Goal: Information Seeking & Learning: Learn about a topic

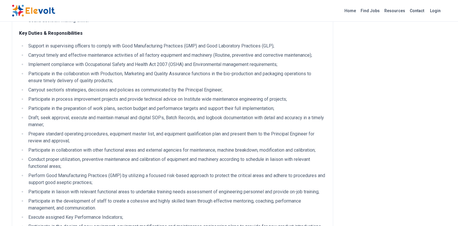
scroll to position [312, 0]
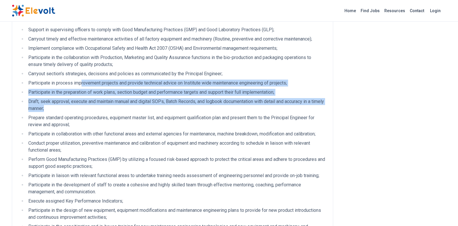
drag, startPoint x: 82, startPoint y: 80, endPoint x: 71, endPoint y: 108, distance: 30.2
click at [71, 108] on ul "Support in supervising officers to comply with Good Manufacturing Practices (GM…" at bounding box center [172, 136] width 307 height 220
click at [82, 108] on li "Draft, seek approval, execute and maintain manual and digital SOPs, Batch Recor…" at bounding box center [177, 105] width 300 height 14
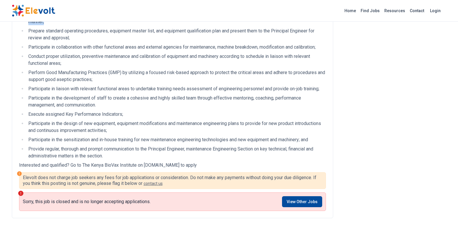
scroll to position [382, 0]
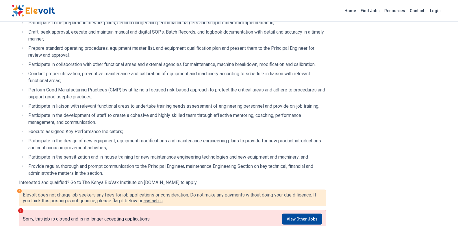
click at [223, 82] on li "Conduct proper utilization, preventive maintenance and calibration of equipment…" at bounding box center [177, 77] width 300 height 14
click at [225, 92] on li "Perform Good Manufacturing Practices (GMP) by utilizing a focused risk-based ap…" at bounding box center [177, 93] width 300 height 14
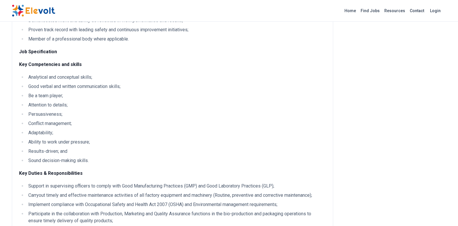
scroll to position [174, 0]
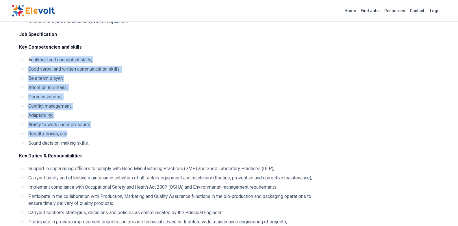
drag, startPoint x: 32, startPoint y: 58, endPoint x: 108, endPoint y: 139, distance: 110.5
click at [107, 137] on ul "Analytical and conceptual skills; Good verbal and written communication skills;…" at bounding box center [172, 101] width 307 height 90
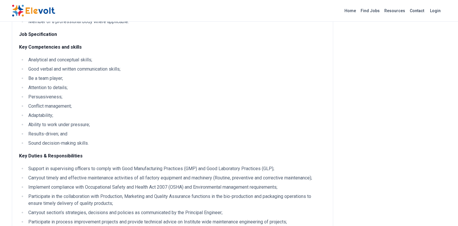
click at [109, 141] on li "Sound decision-making skills." at bounding box center [177, 143] width 300 height 7
drag, startPoint x: 23, startPoint y: 59, endPoint x: 41, endPoint y: 63, distance: 18.7
click at [41, 63] on li "Analytical and conceptual skills;" at bounding box center [177, 59] width 300 height 7
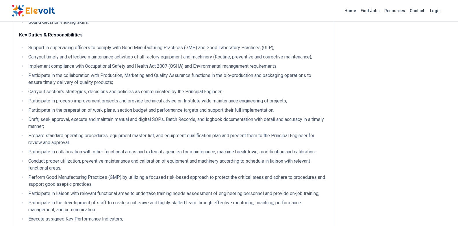
scroll to position [278, 0]
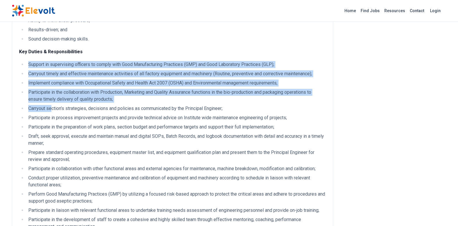
drag, startPoint x: 29, startPoint y: 64, endPoint x: 52, endPoint y: 108, distance: 50.3
click at [52, 108] on ul "Support in supervising officers to comply with Good Manufacturing Practices (GM…" at bounding box center [172, 171] width 307 height 220
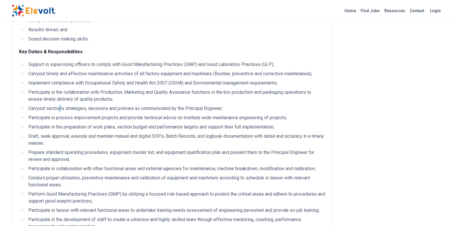
click at [61, 112] on li "Carryout section’s strategies, decisions and policies as communicated by the Pr…" at bounding box center [177, 108] width 300 height 7
click at [51, 90] on li "Participate in the collaboration with Production, Marketing and Quality Assuran…" at bounding box center [177, 96] width 300 height 14
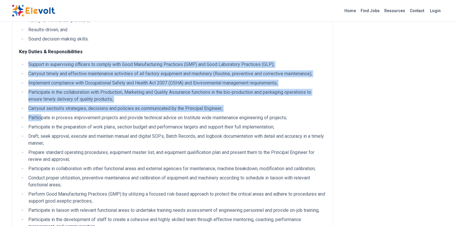
drag, startPoint x: 28, startPoint y: 64, endPoint x: 42, endPoint y: 115, distance: 53.3
click at [42, 115] on ul "Support in supervising officers to comply with Good Manufacturing Practices (GM…" at bounding box center [172, 171] width 307 height 220
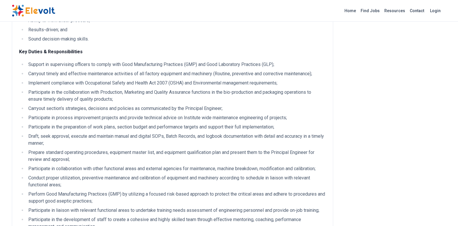
click at [77, 138] on li "Draft, seek approval, execute and maintain manual and digital SOPs, Batch Recor…" at bounding box center [177, 140] width 300 height 14
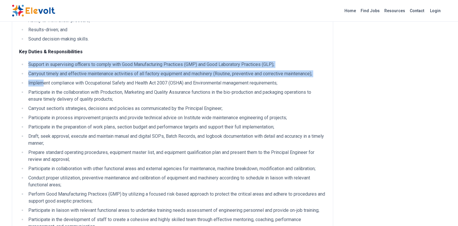
drag, startPoint x: 28, startPoint y: 65, endPoint x: 40, endPoint y: 83, distance: 21.9
click at [42, 83] on ul "Support in supervising officers to comply with Good Manufacturing Practices (GM…" at bounding box center [172, 171] width 307 height 220
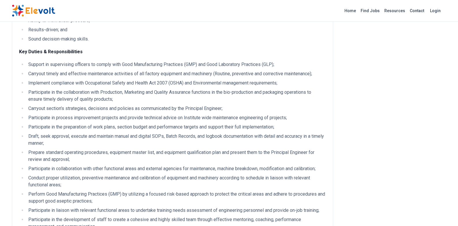
click at [27, 94] on li "Participate in the collaboration with Production, Marketing and Quality Assuran…" at bounding box center [177, 96] width 300 height 14
click at [17, 93] on div "Job Purpose: The Principal Engineering Technician, Maintenance Engineering sect…" at bounding box center [173, 60] width 322 height 559
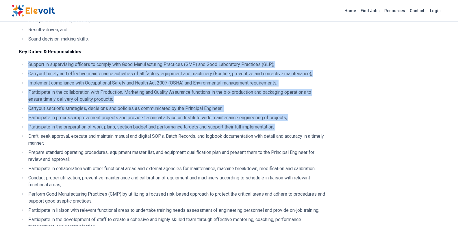
drag, startPoint x: 29, startPoint y: 65, endPoint x: 95, endPoint y: 165, distance: 119.1
click at [90, 145] on ul "Support in supervising officers to comply with Good Manufacturing Practices (GM…" at bounding box center [172, 171] width 307 height 220
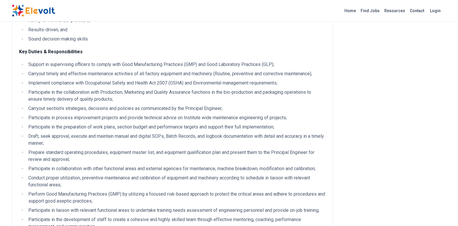
drag, startPoint x: 351, startPoint y: 195, endPoint x: 350, endPoint y: 191, distance: 4.1
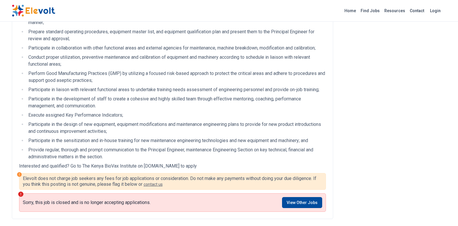
scroll to position [398, 0]
